Goal: Task Accomplishment & Management: Use online tool/utility

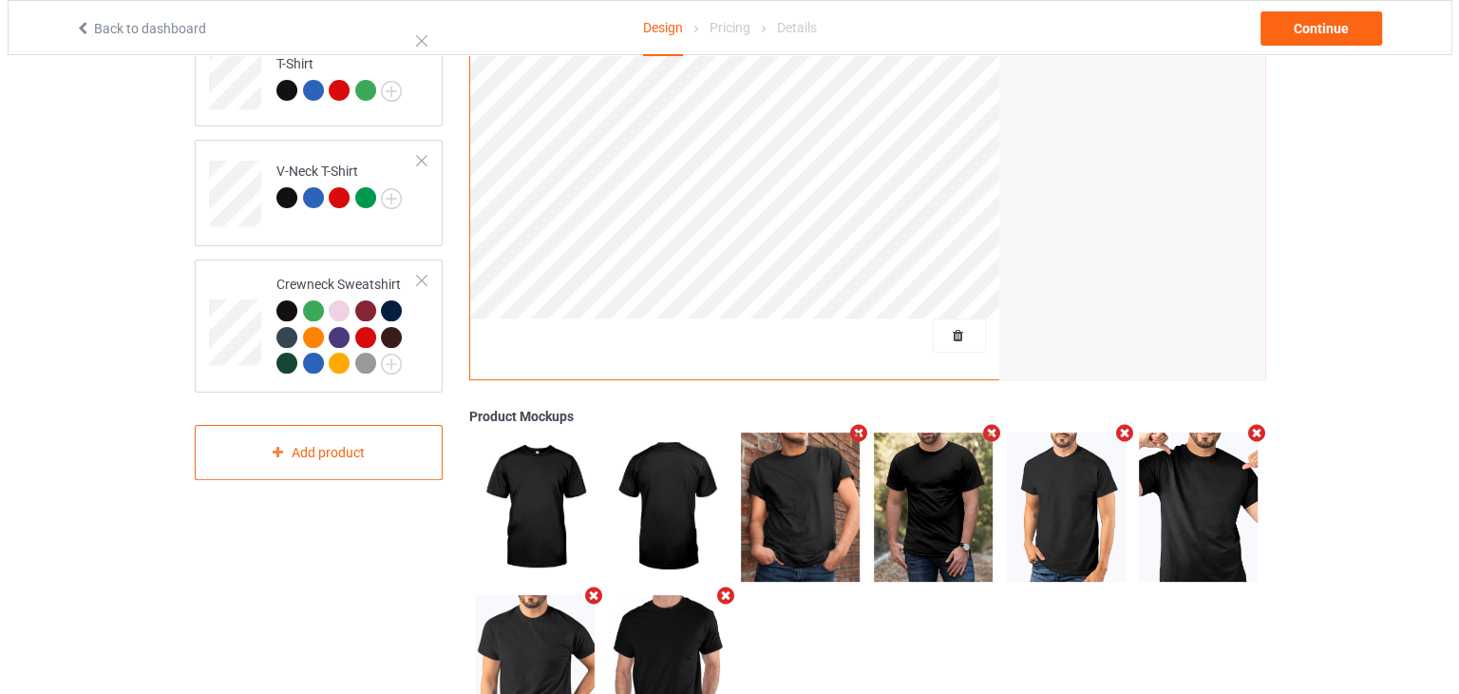
scroll to position [534, 0]
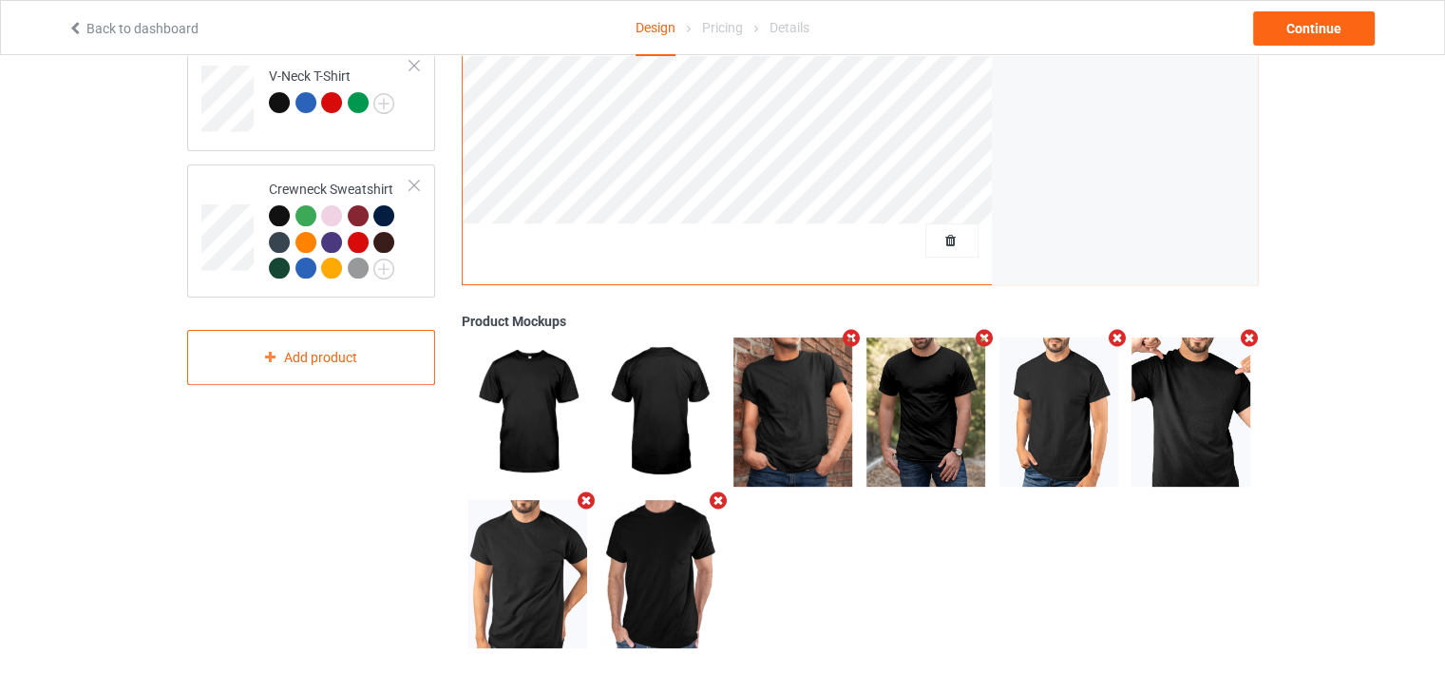
click at [585, 504] on icon "Remove mockup" at bounding box center [586, 500] width 24 height 20
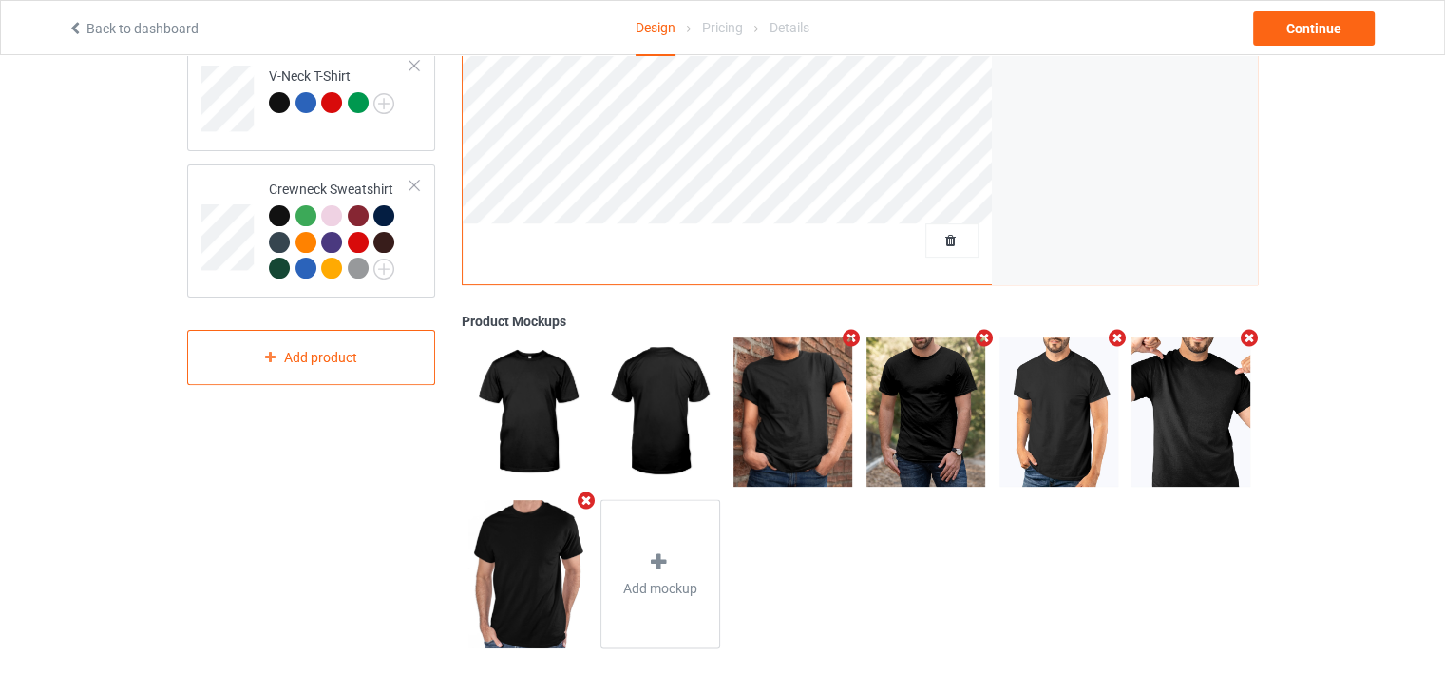
click at [585, 504] on icon "Remove mockup" at bounding box center [586, 500] width 24 height 20
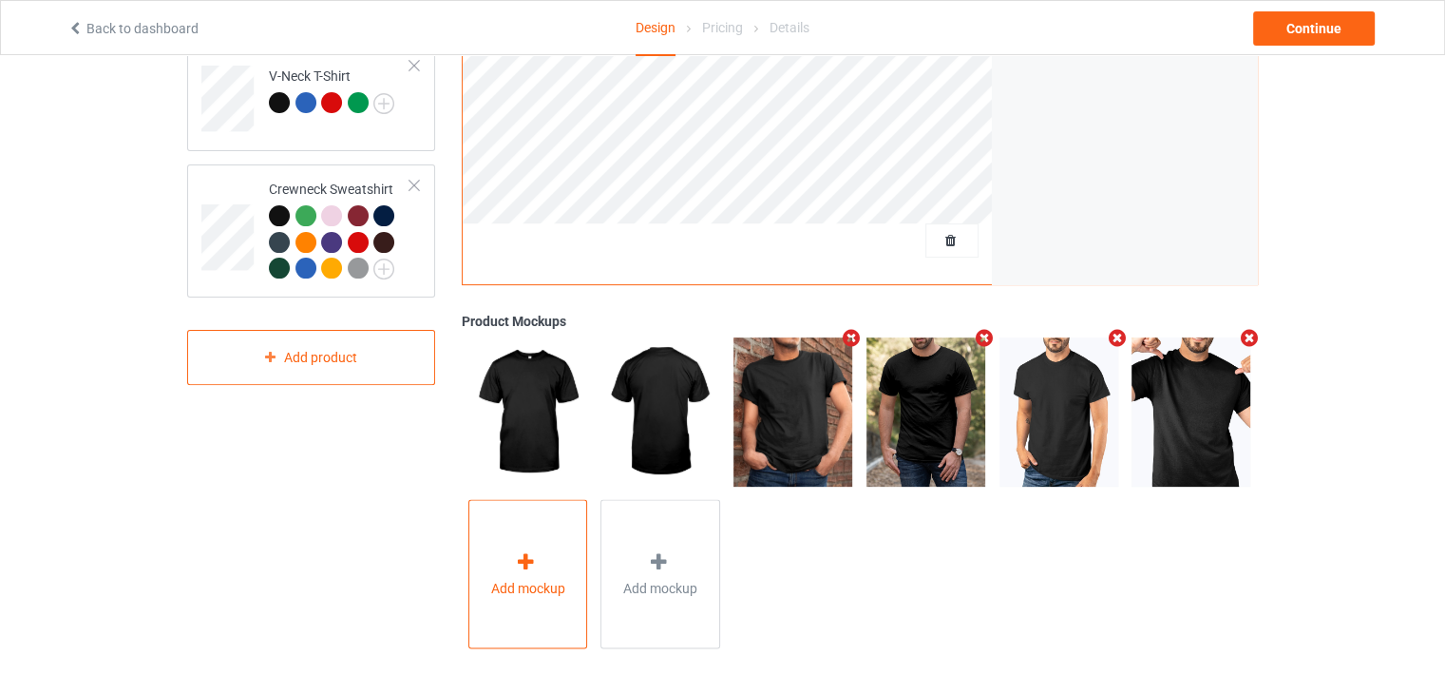
click at [524, 545] on div "Add mockup" at bounding box center [528, 574] width 120 height 149
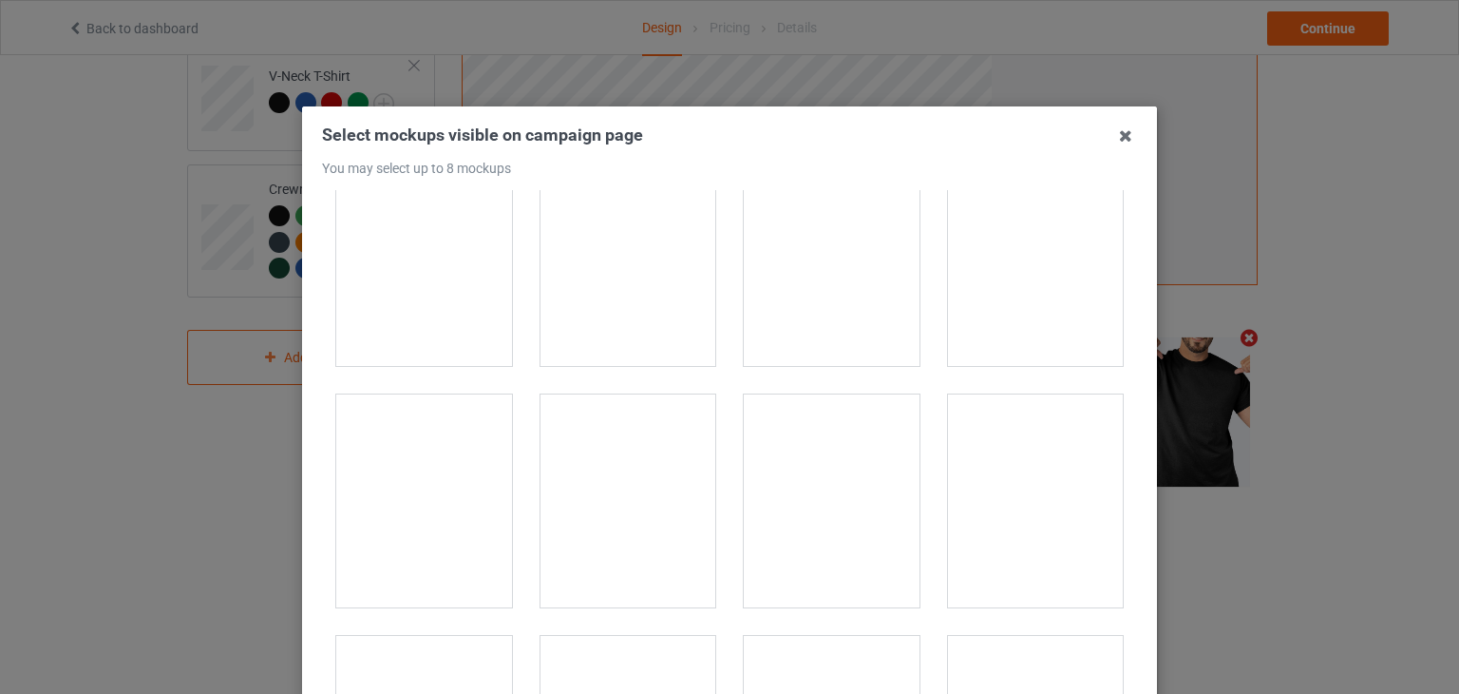
scroll to position [24228, 0]
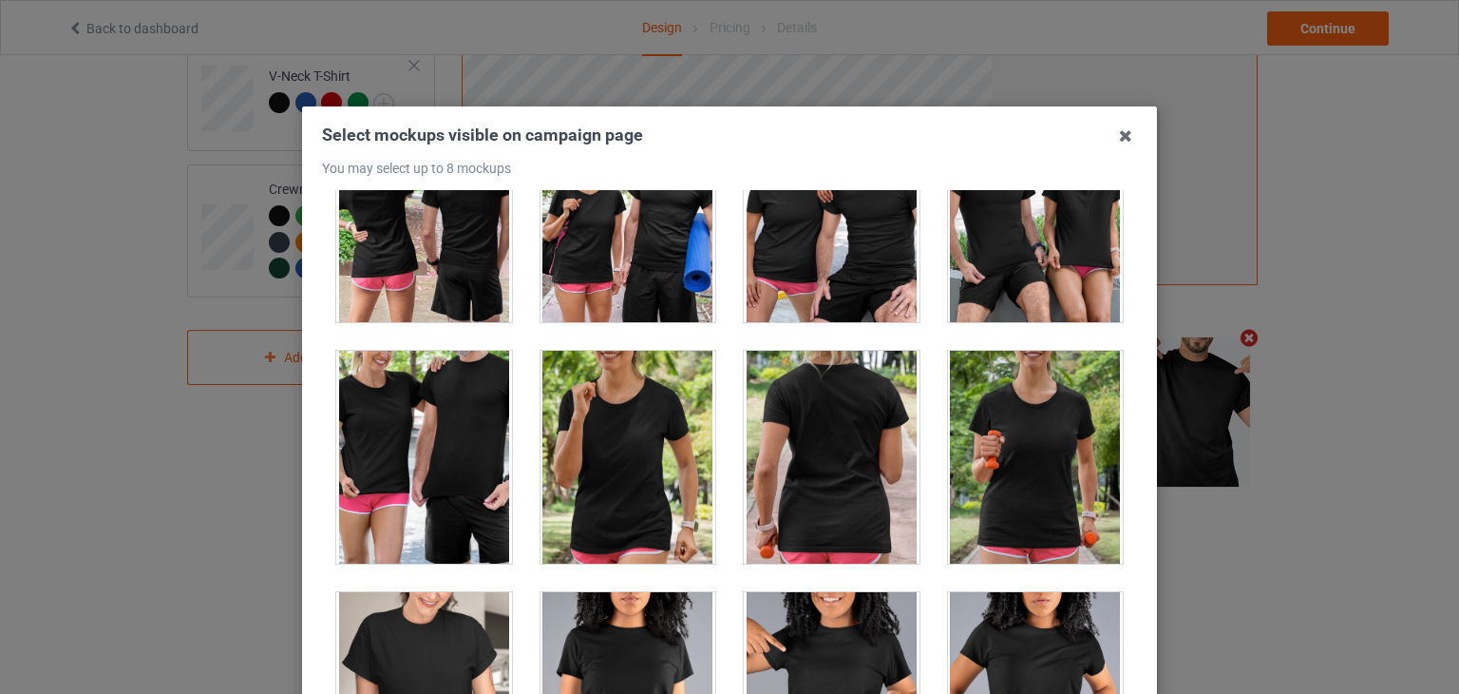
click at [829, 415] on div at bounding box center [832, 457] width 176 height 213
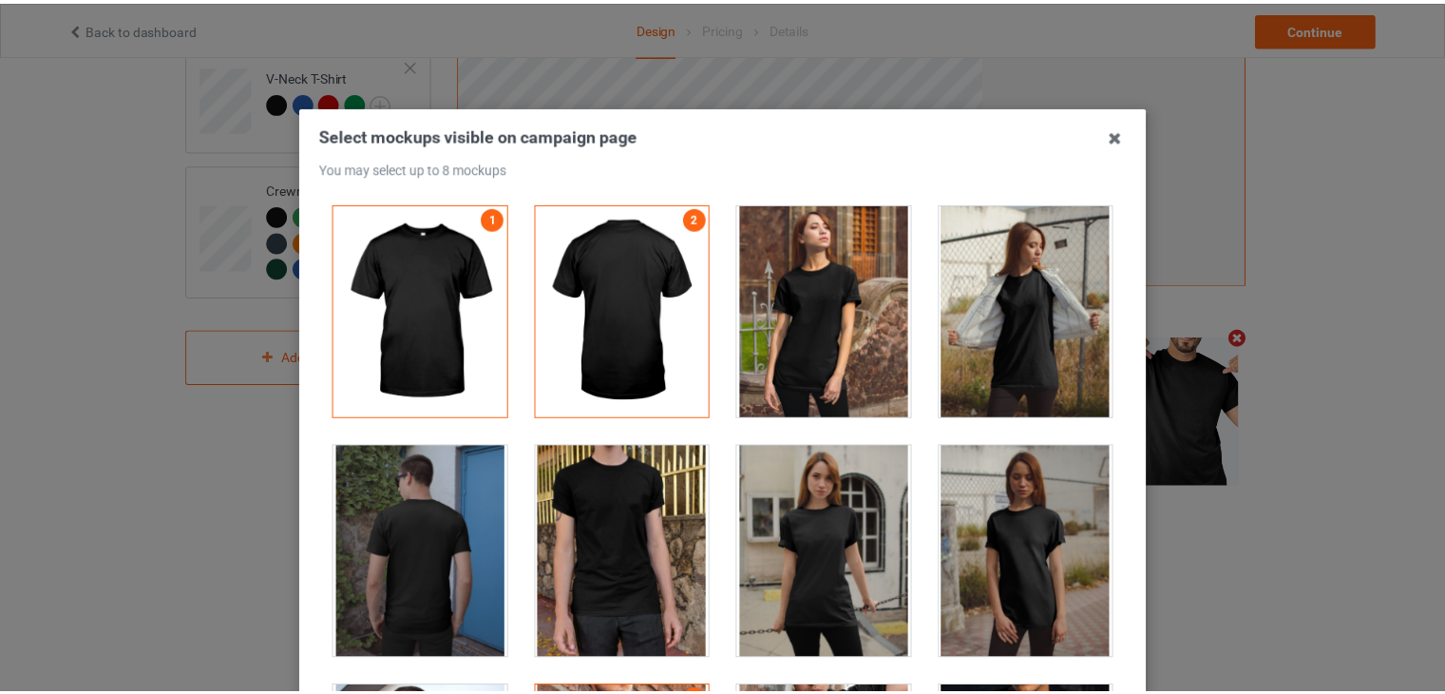
scroll to position [244, 0]
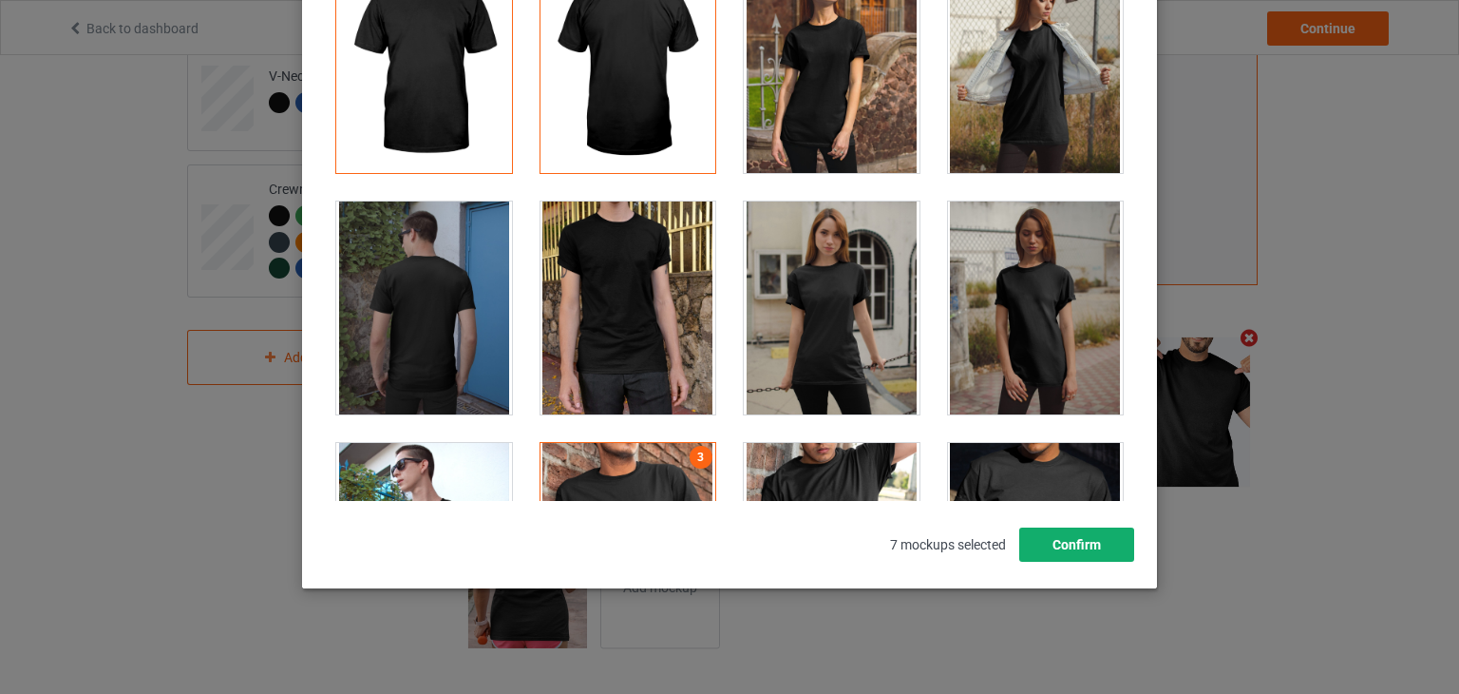
click at [1084, 538] on button "Confirm" at bounding box center [1076, 544] width 115 height 34
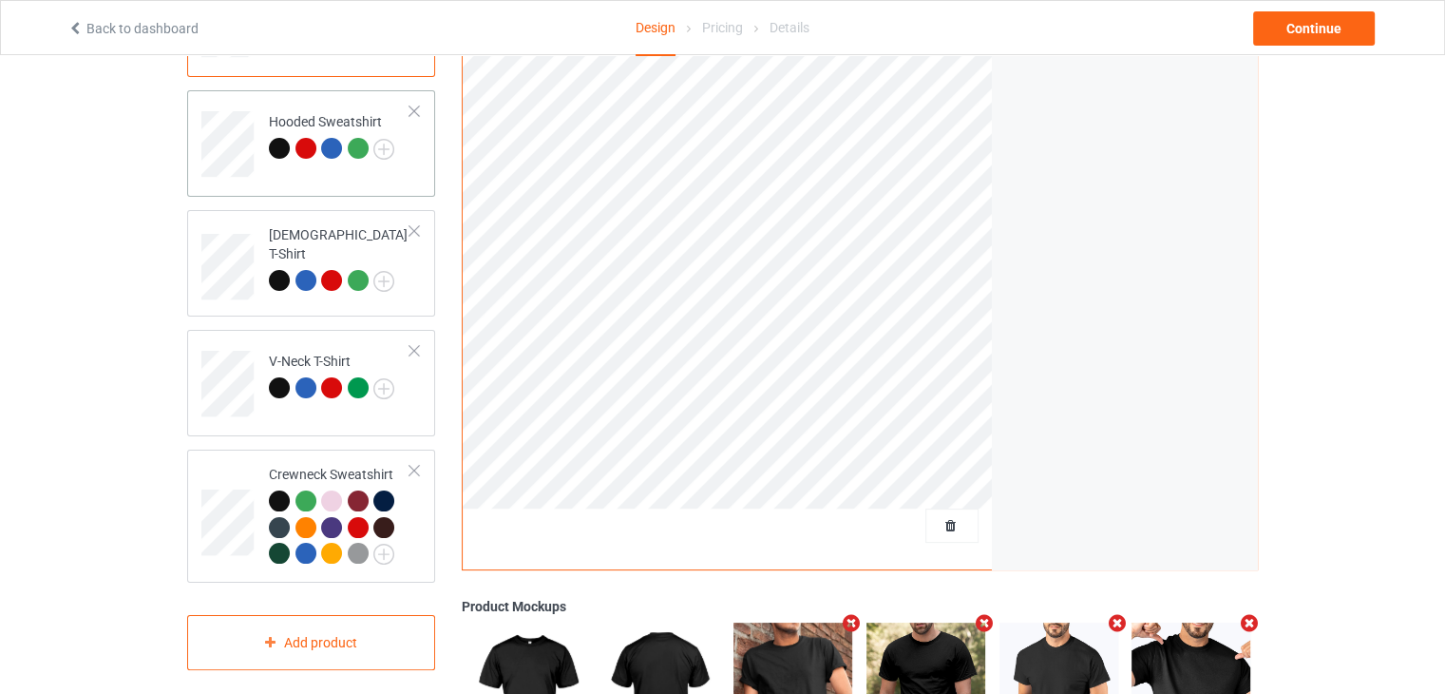
scroll to position [59, 0]
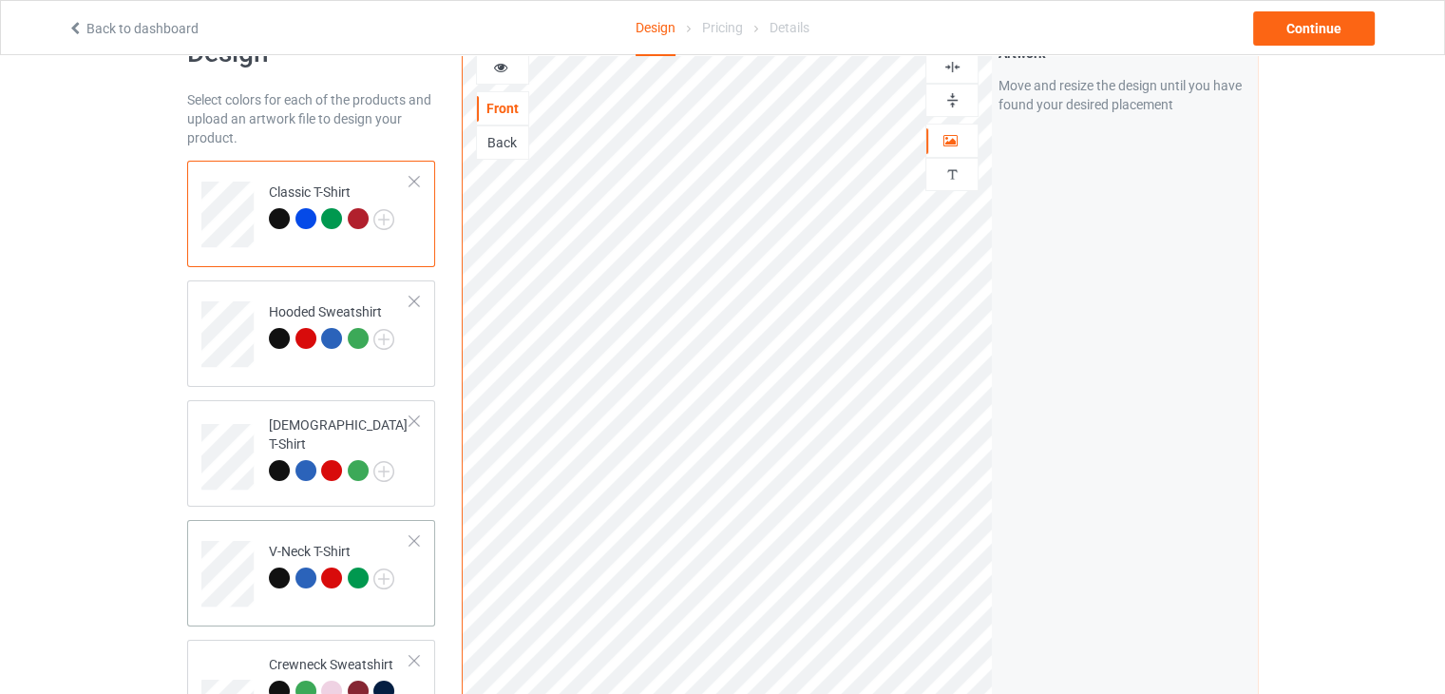
click at [366, 550] on div "V-Neck T-Shirt" at bounding box center [331, 565] width 125 height 46
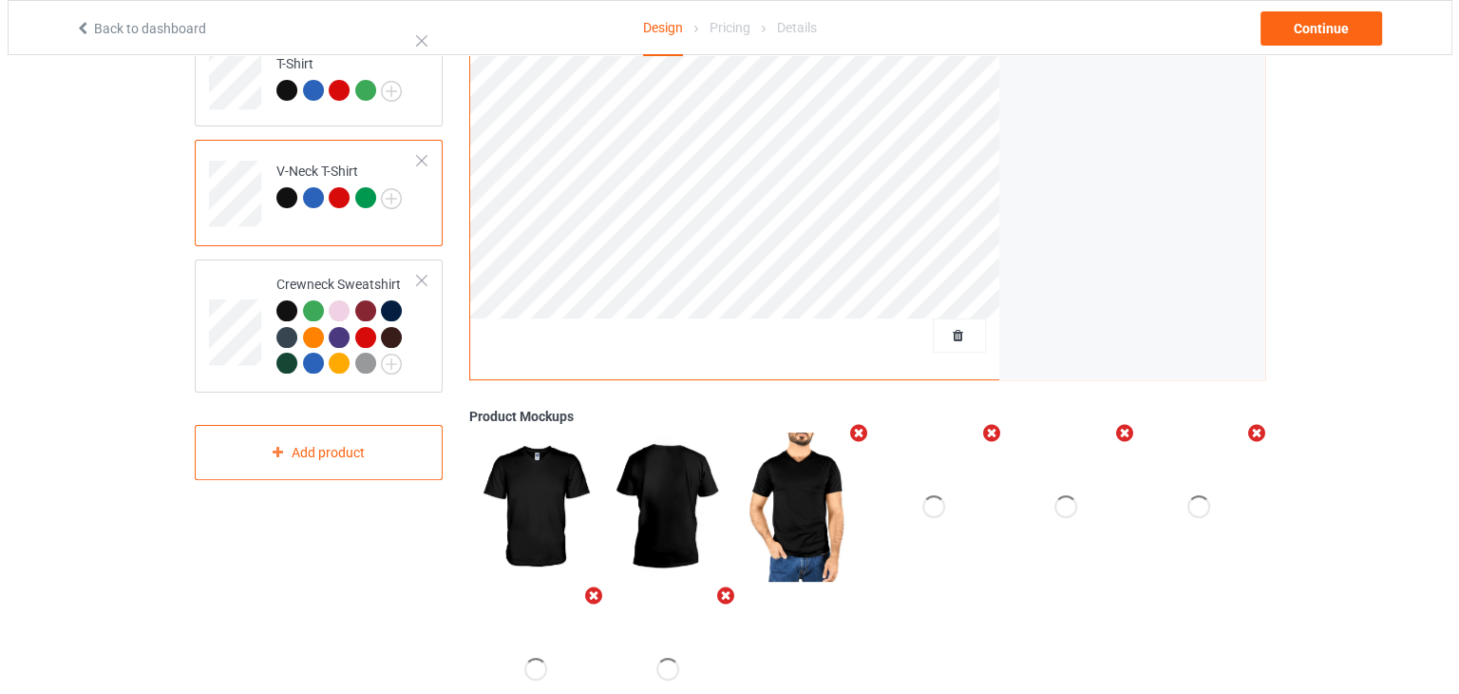
scroll to position [534, 0]
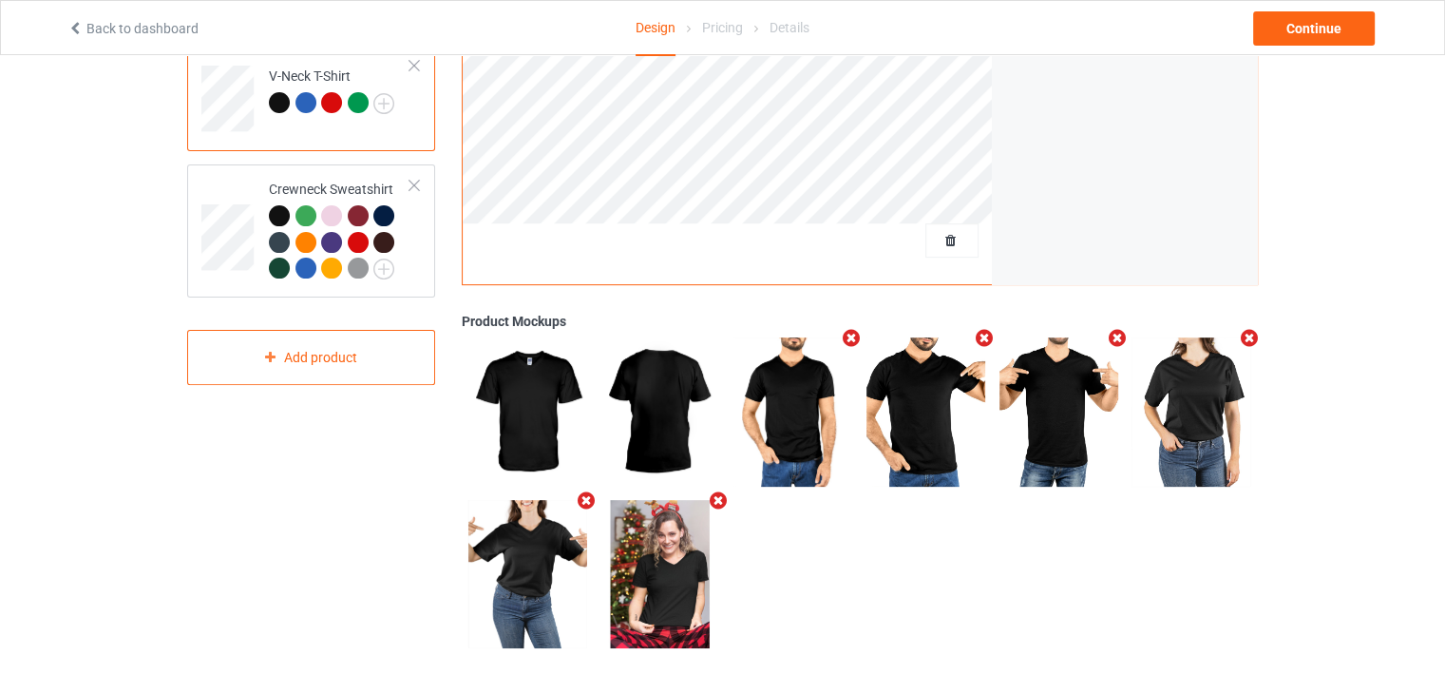
click at [714, 495] on icon "Remove mockup" at bounding box center [719, 500] width 24 height 20
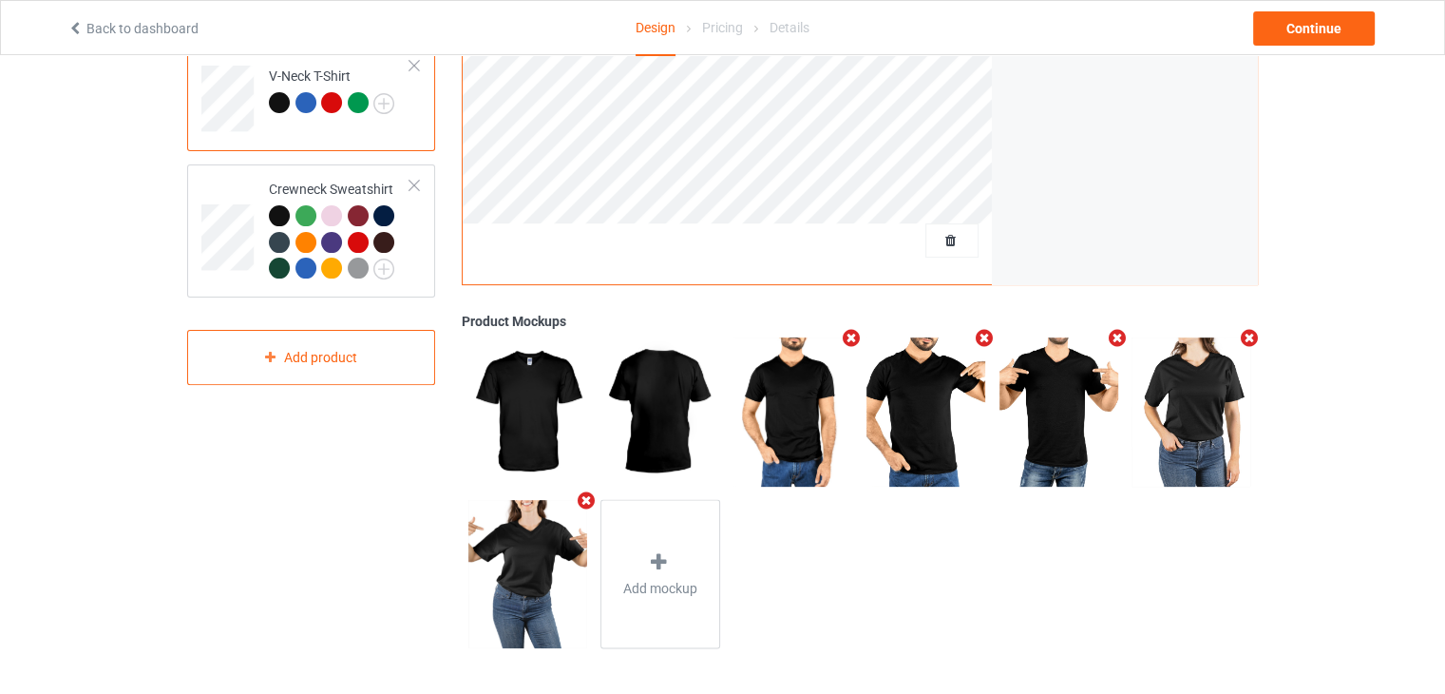
click at [583, 501] on icon "Remove mockup" at bounding box center [586, 500] width 24 height 20
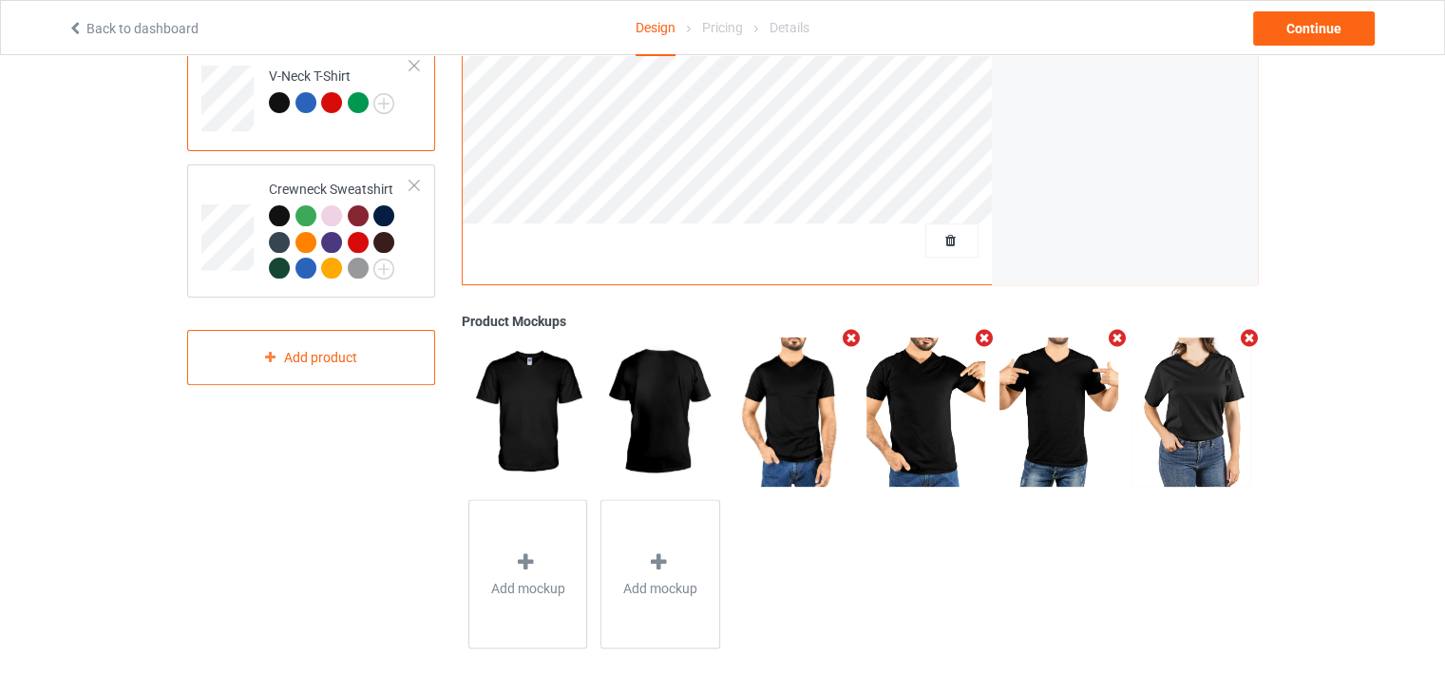
click at [844, 342] on icon "Remove mockup" at bounding box center [852, 338] width 24 height 20
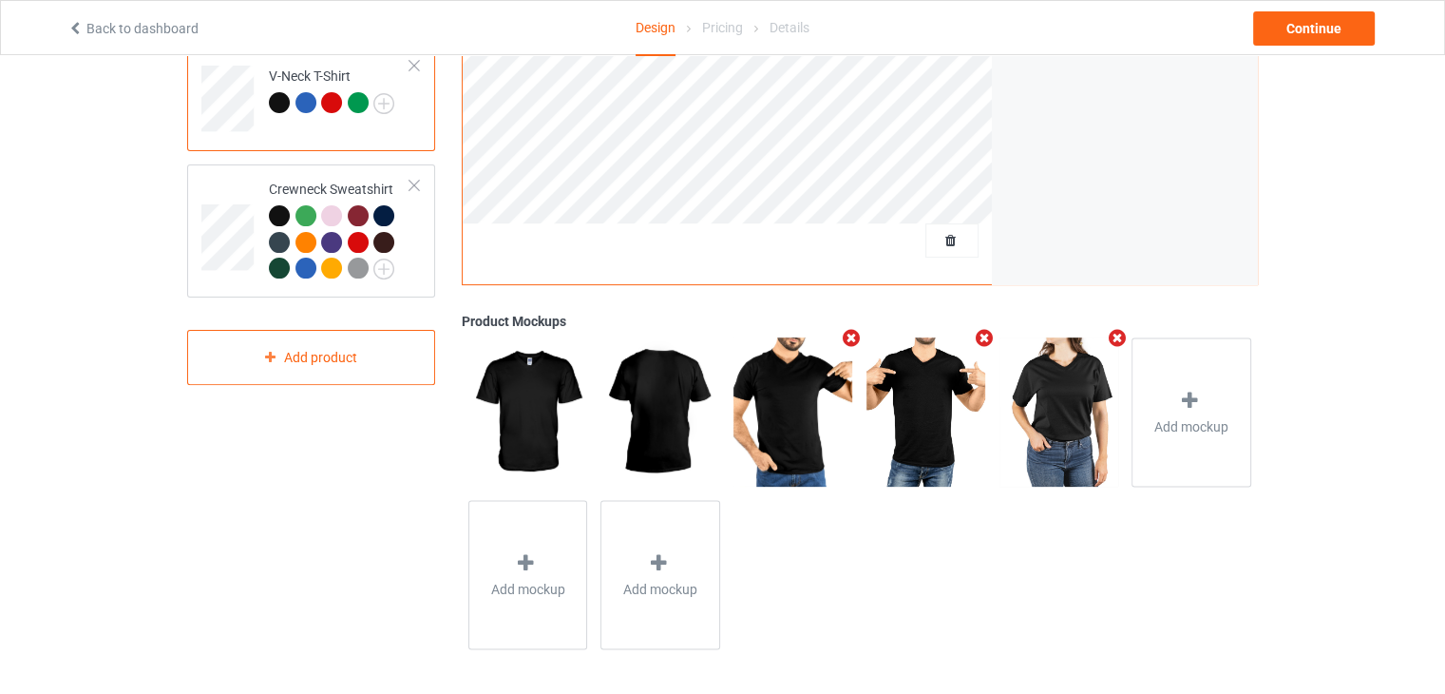
click at [851, 343] on icon "Remove mockup" at bounding box center [852, 338] width 24 height 20
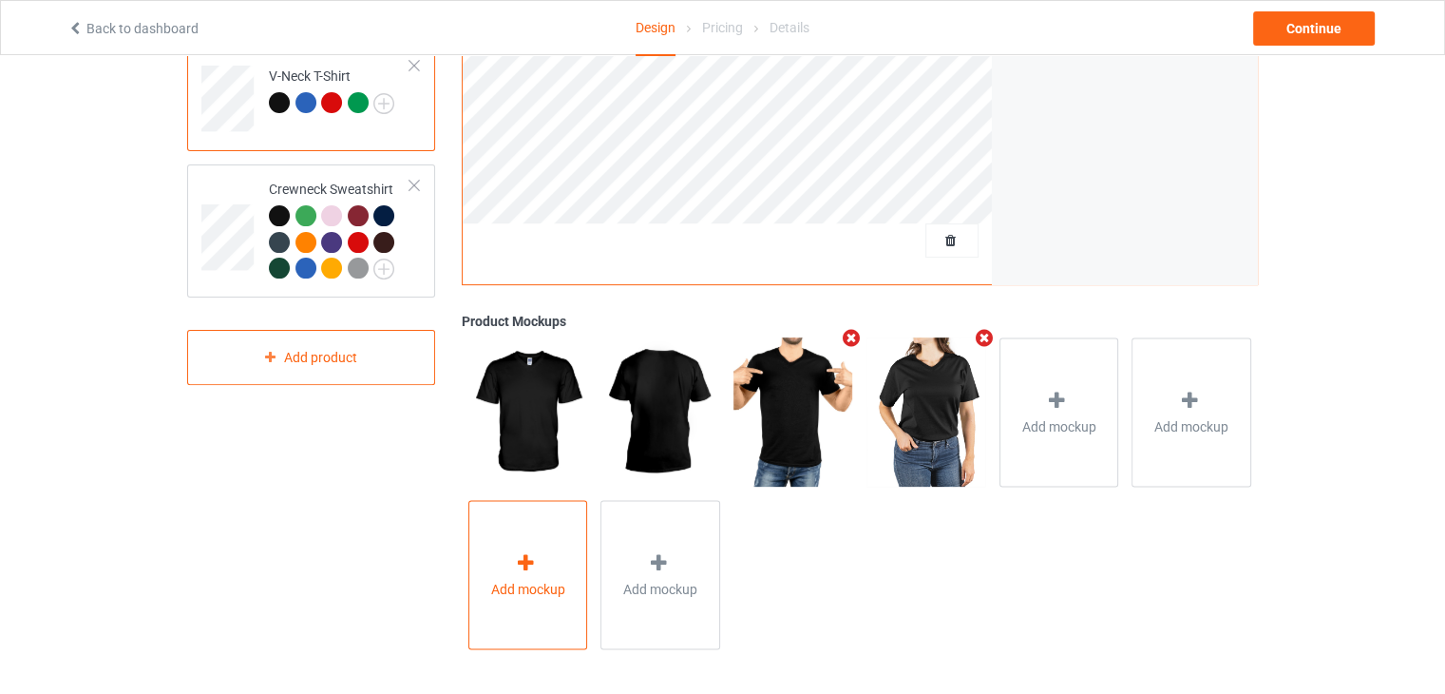
click at [552, 580] on span "Add mockup" at bounding box center [528, 588] width 74 height 19
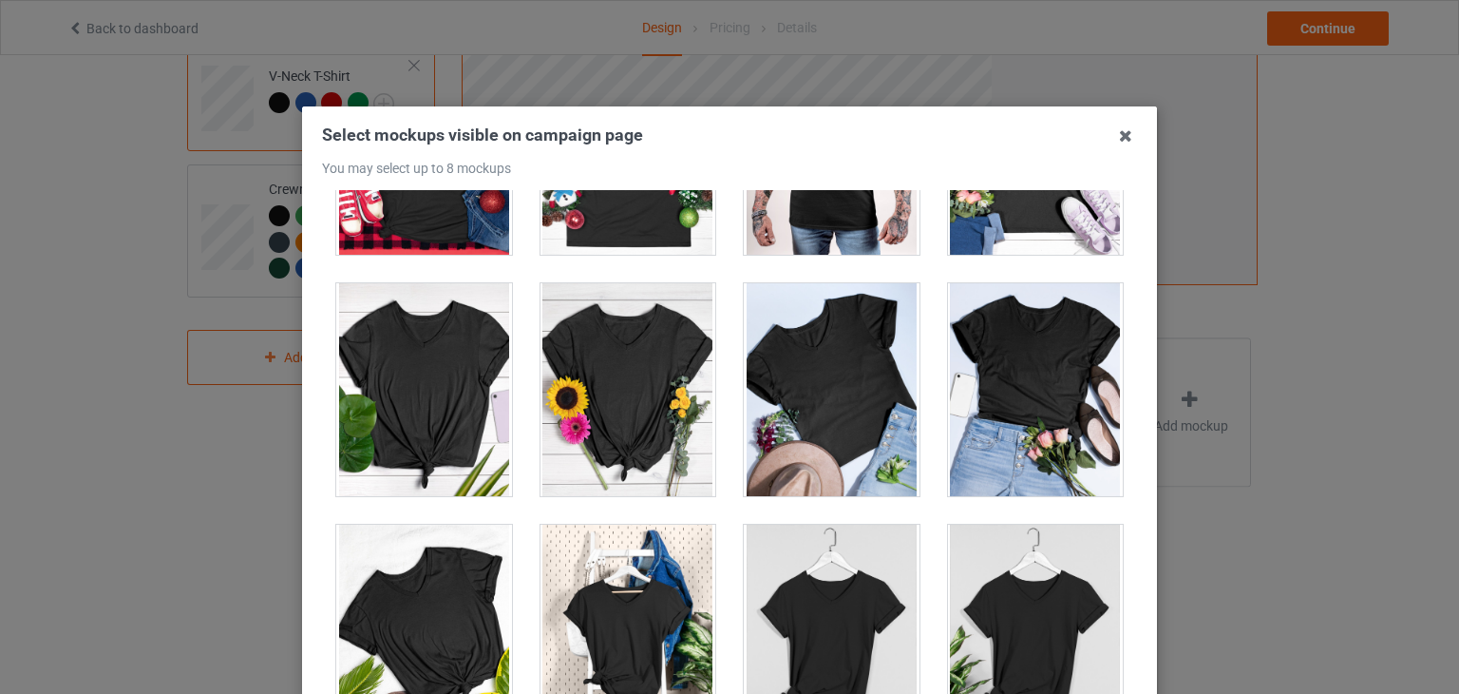
scroll to position [244, 0]
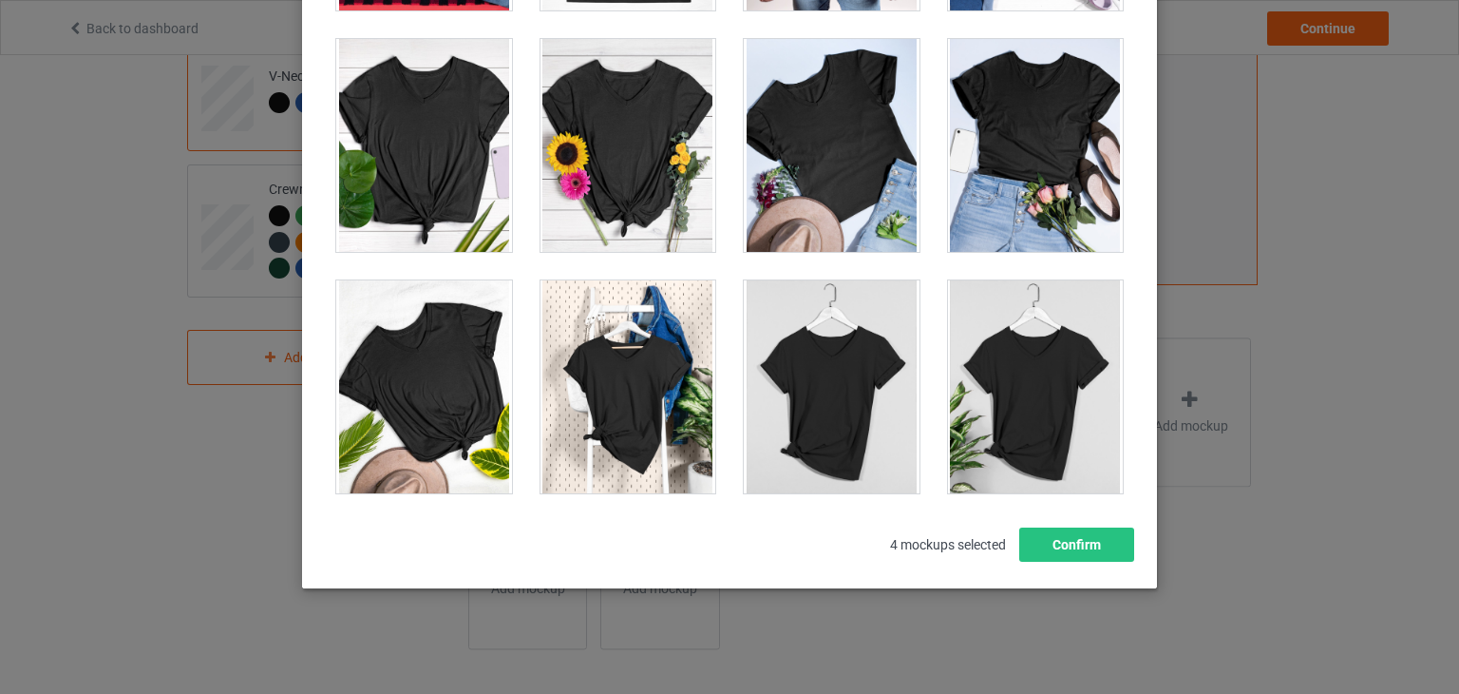
click at [1281, 245] on div "Select mockups visible on campaign page You may select up to 8 mockups 1 2 3 4 …" at bounding box center [729, 347] width 1459 height 694
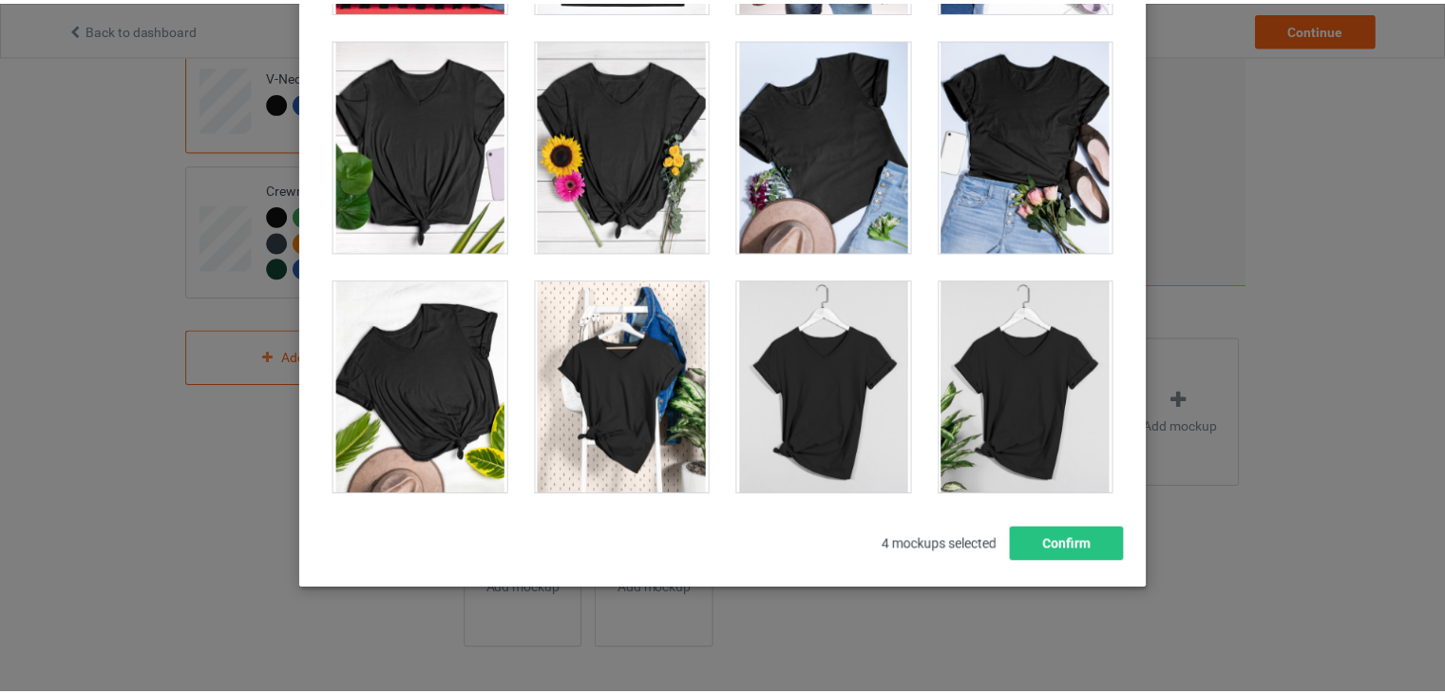
scroll to position [0, 0]
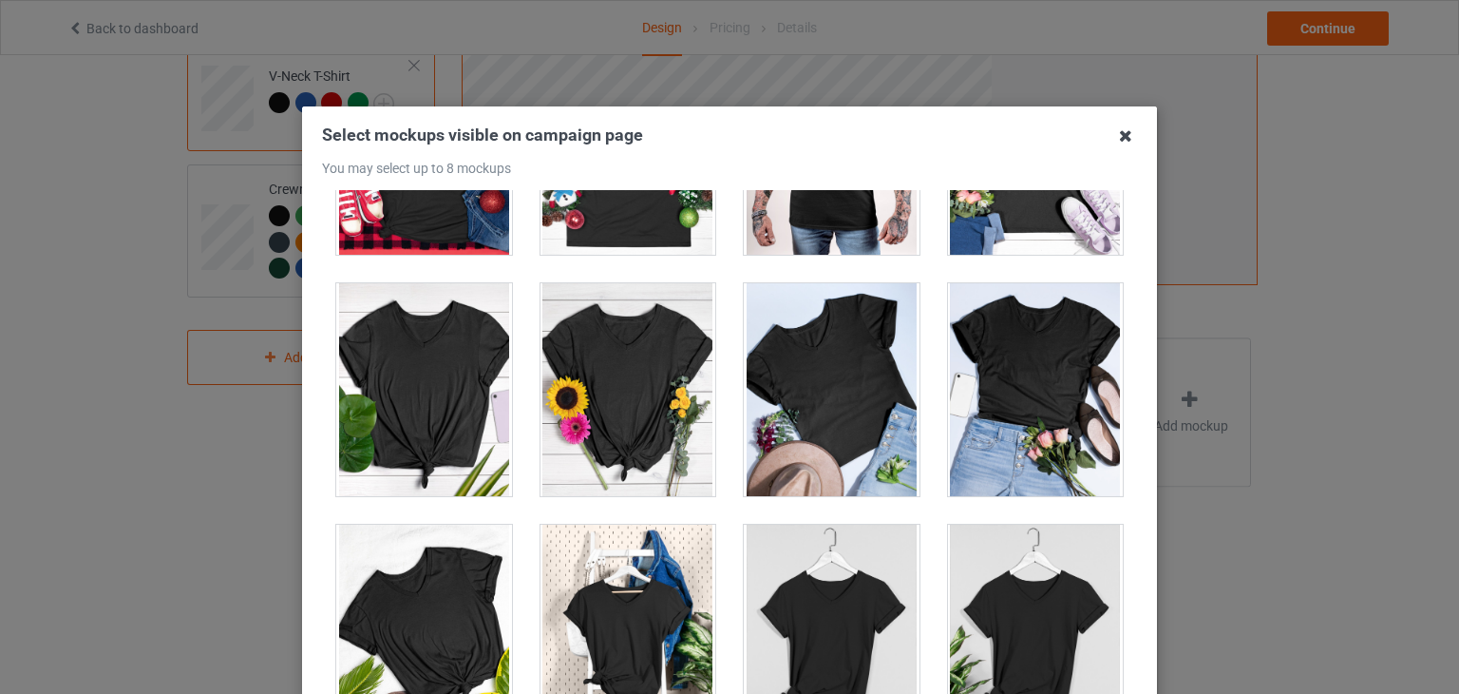
click at [1118, 142] on icon at bounding box center [1126, 136] width 30 height 30
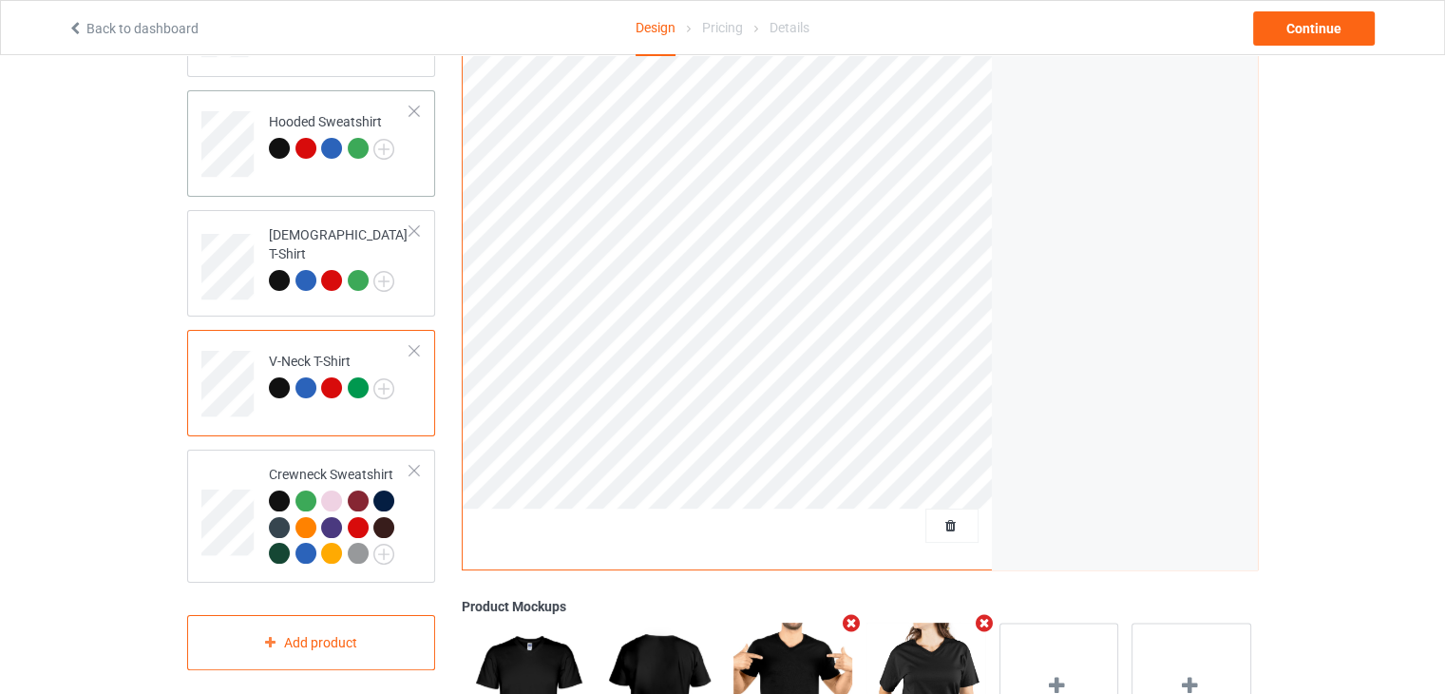
scroll to position [59, 0]
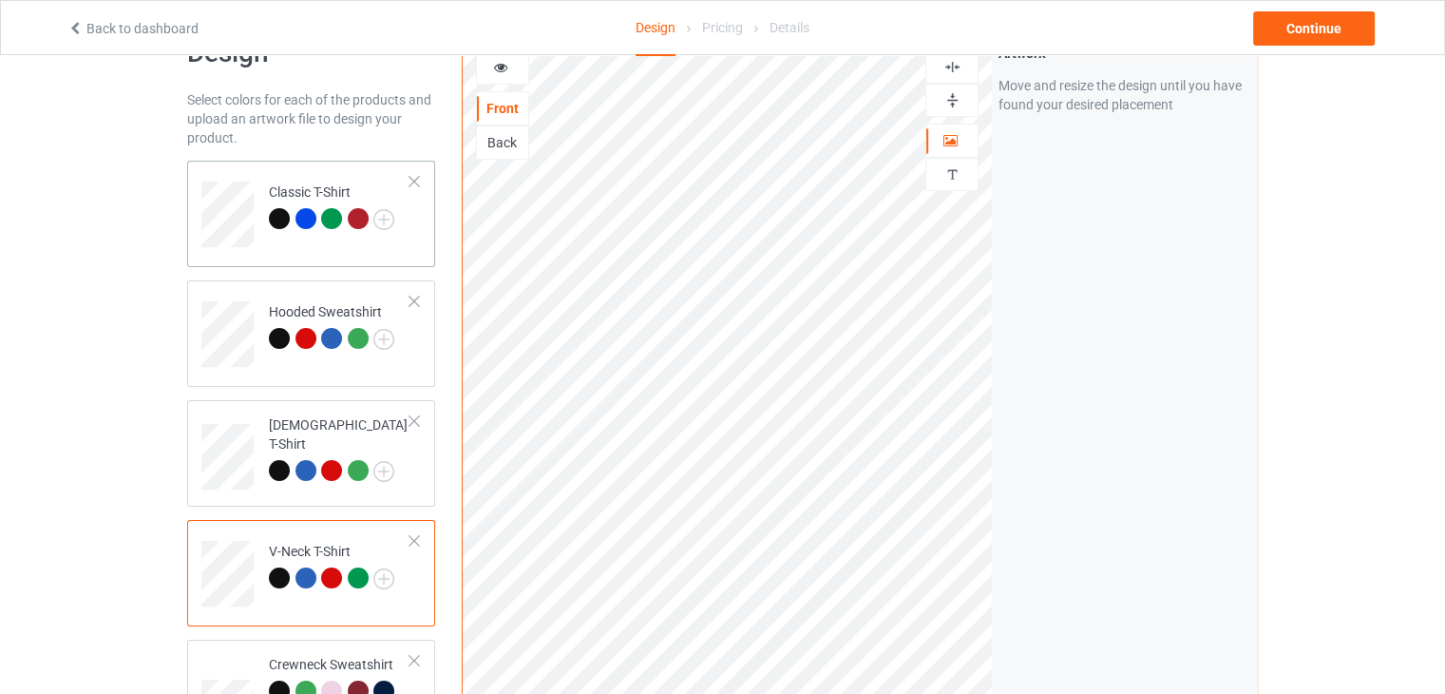
click at [317, 170] on td "Classic T-Shirt" at bounding box center [339, 207] width 162 height 79
